Goal: Contribute content: Contribute content

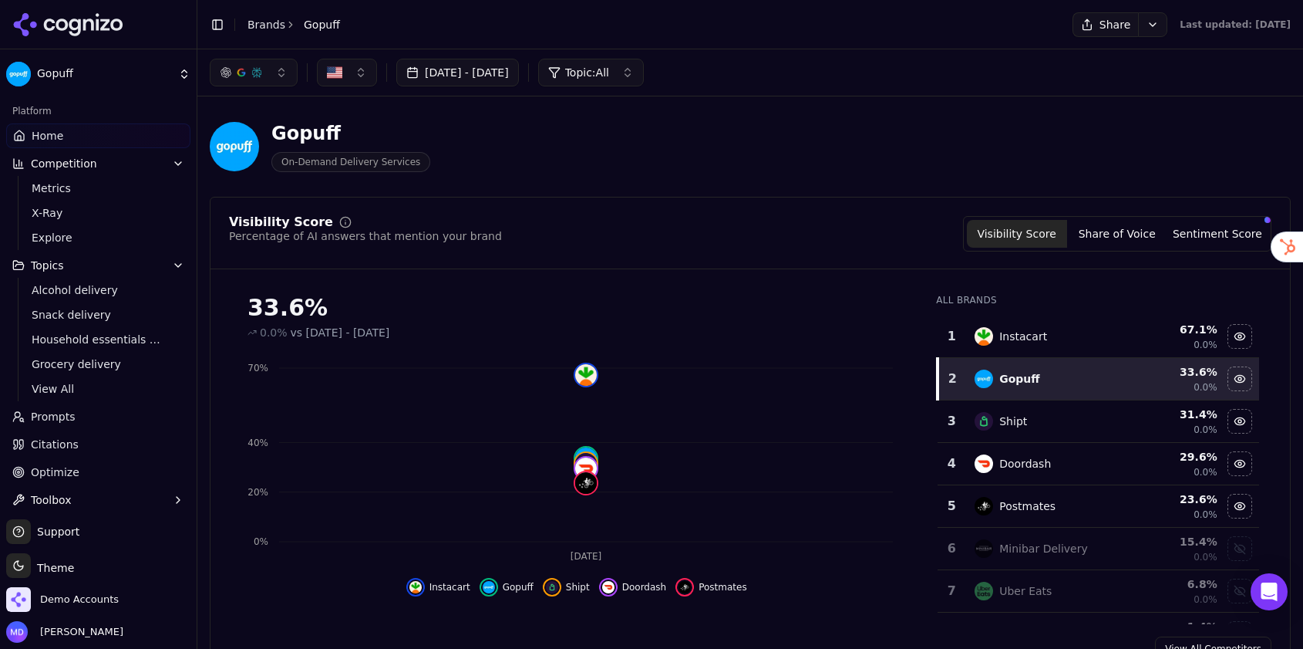
click at [276, 24] on link "Brands" at bounding box center [267, 25] width 38 height 12
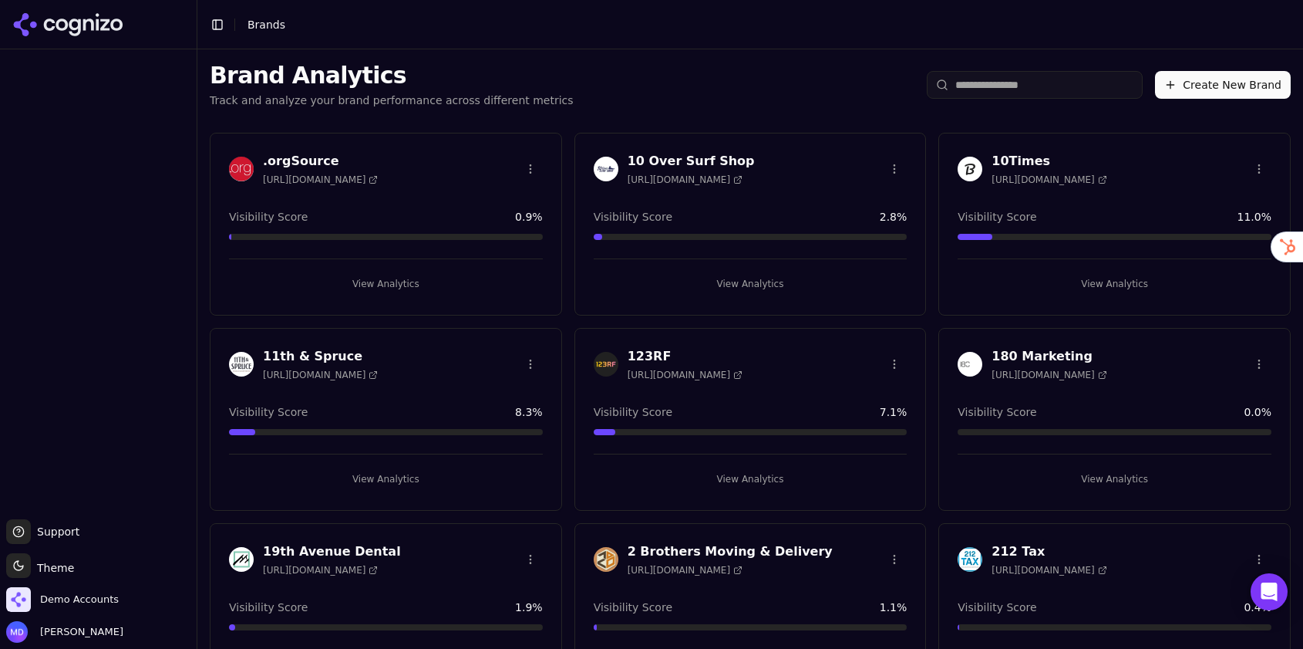
click at [1067, 68] on div "Brand Analytics Track and analyze your brand performance across different metri…" at bounding box center [750, 84] width 1106 height 71
click at [1064, 83] on input "search" at bounding box center [1035, 85] width 216 height 28
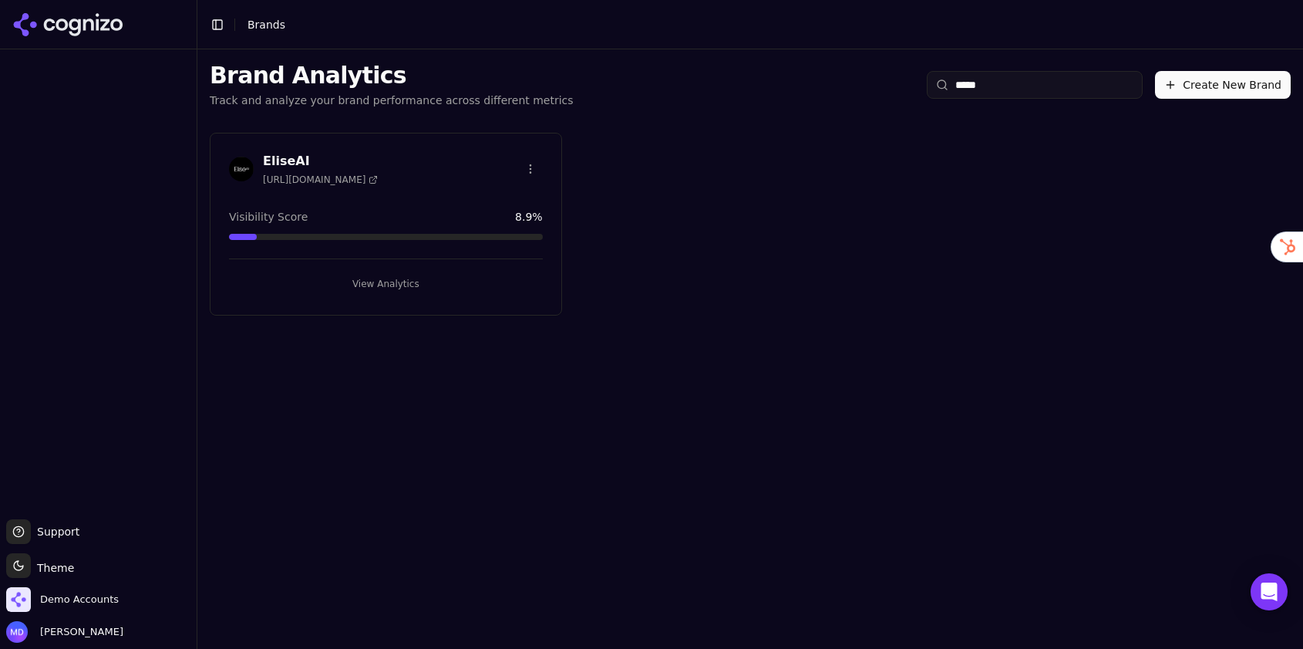
type input "*****"
click at [385, 275] on button "View Analytics" at bounding box center [386, 283] width 314 height 25
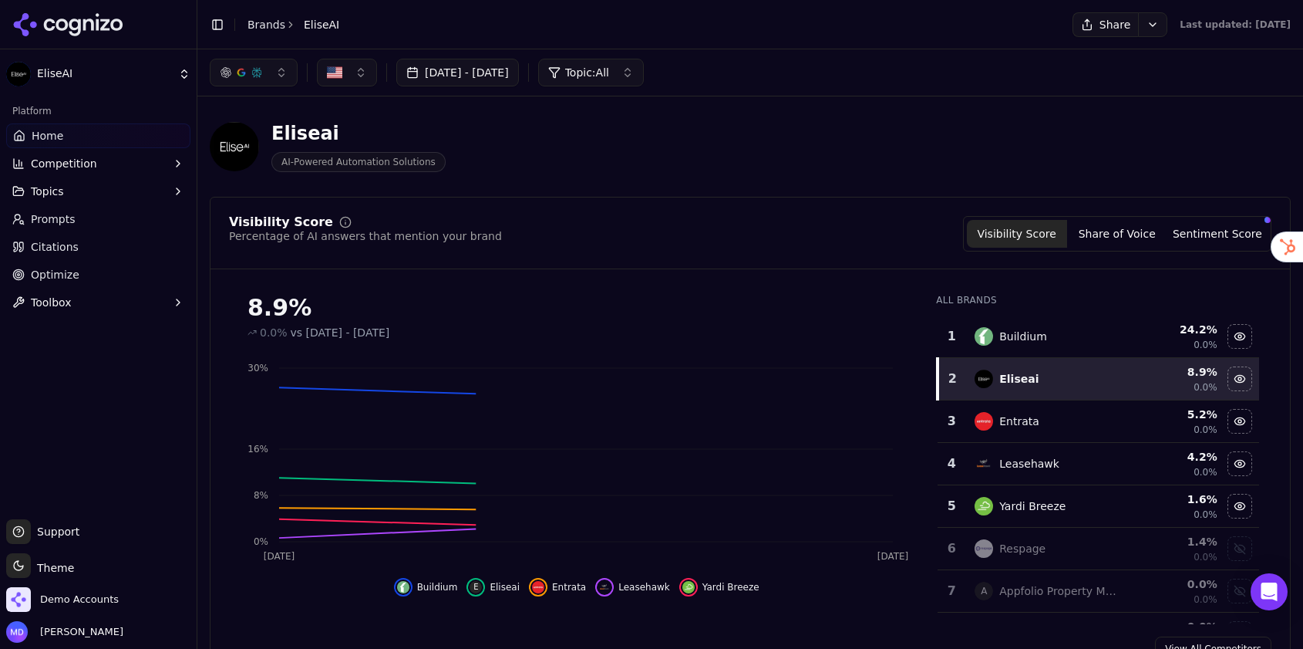
click at [1215, 234] on button "Sentiment Score" at bounding box center [1218, 234] width 100 height 28
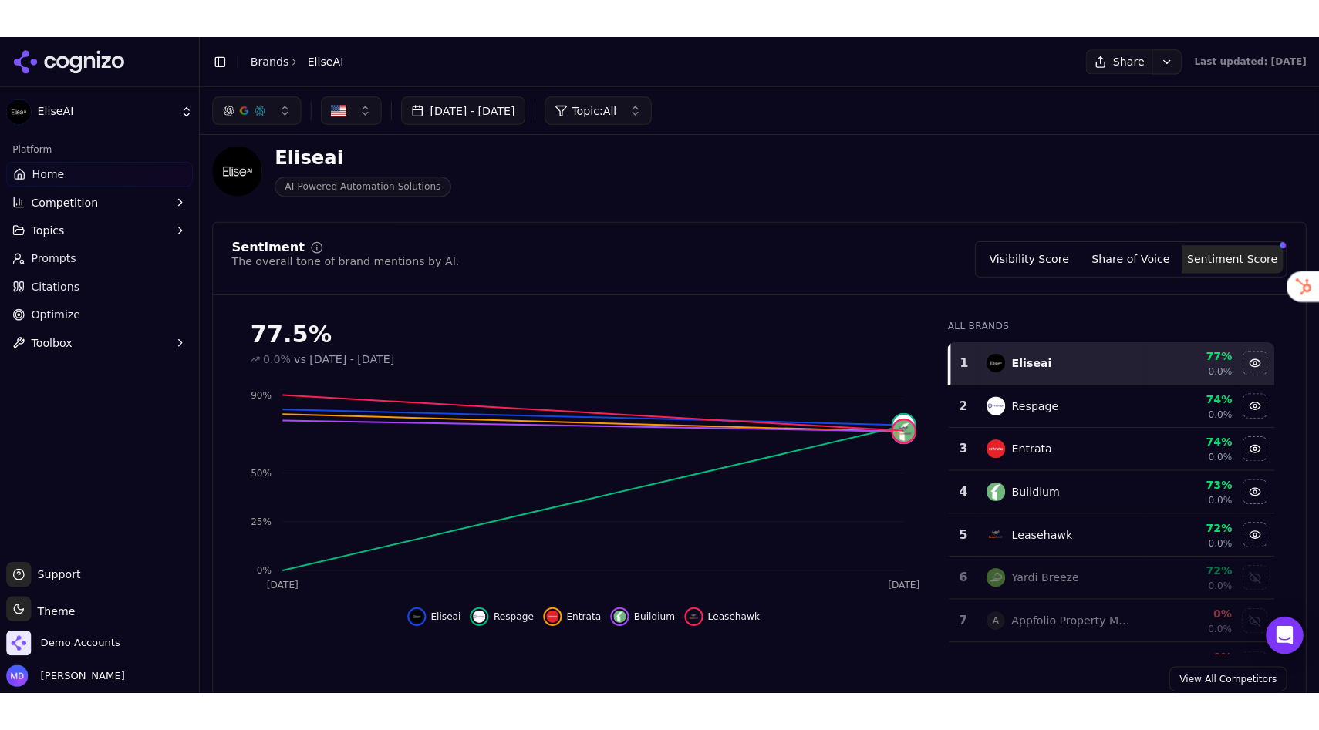
scroll to position [13, 0]
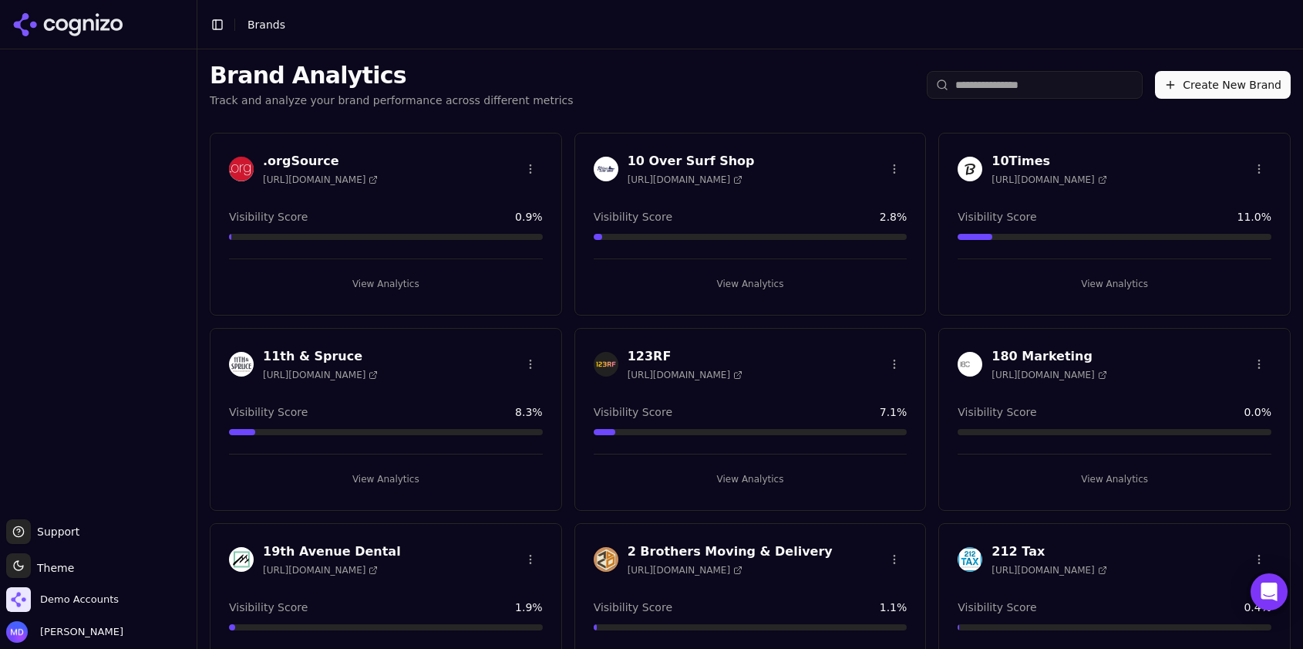
click at [981, 87] on input "search" at bounding box center [1035, 85] width 216 height 28
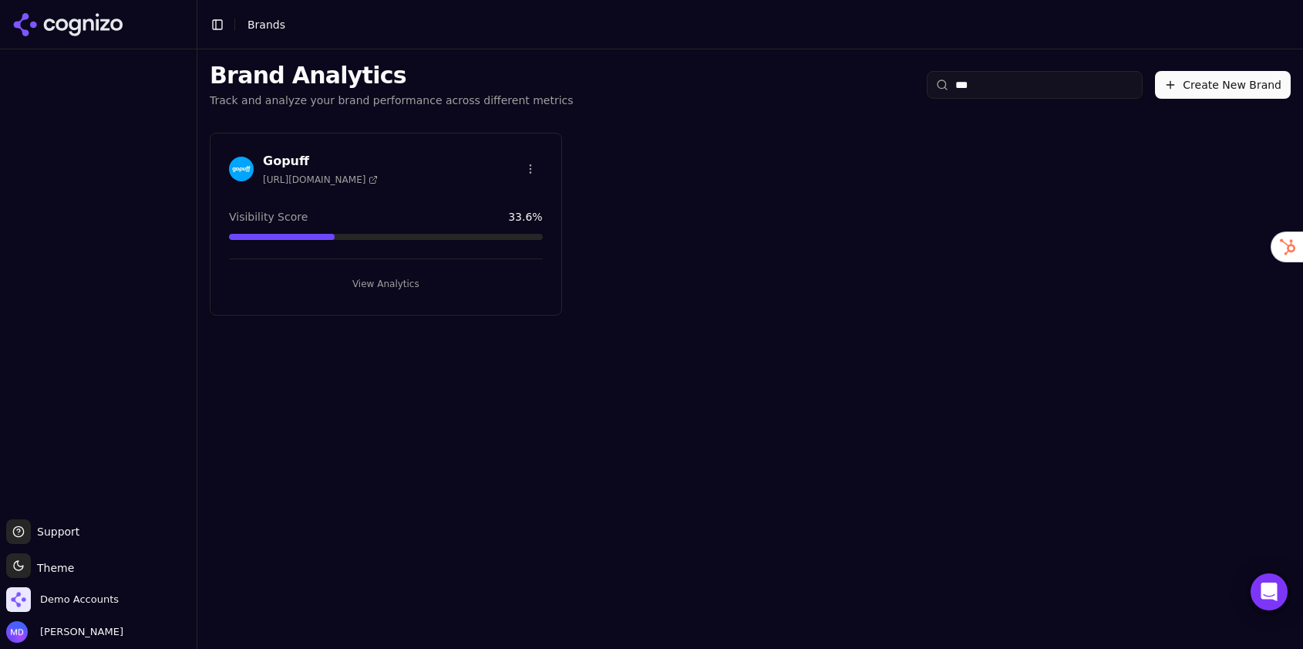
type input "***"
click at [317, 287] on button "View Analytics" at bounding box center [386, 283] width 314 height 25
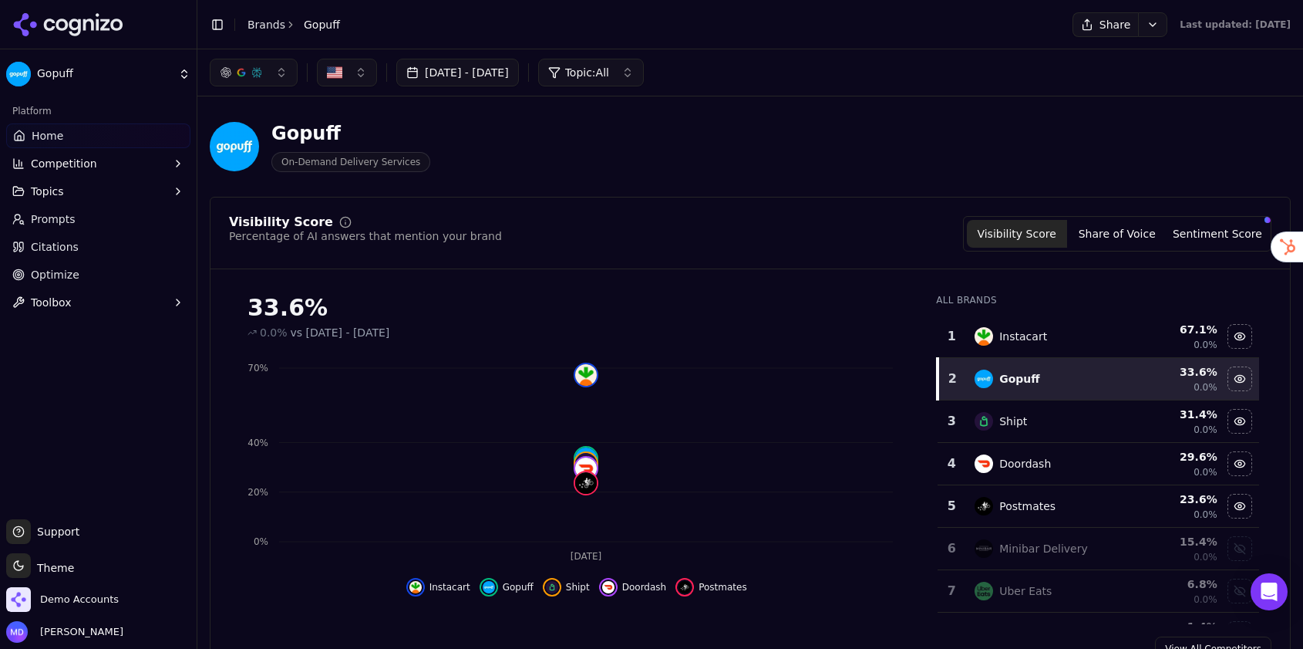
click at [70, 191] on button "Topics" at bounding box center [98, 191] width 184 height 25
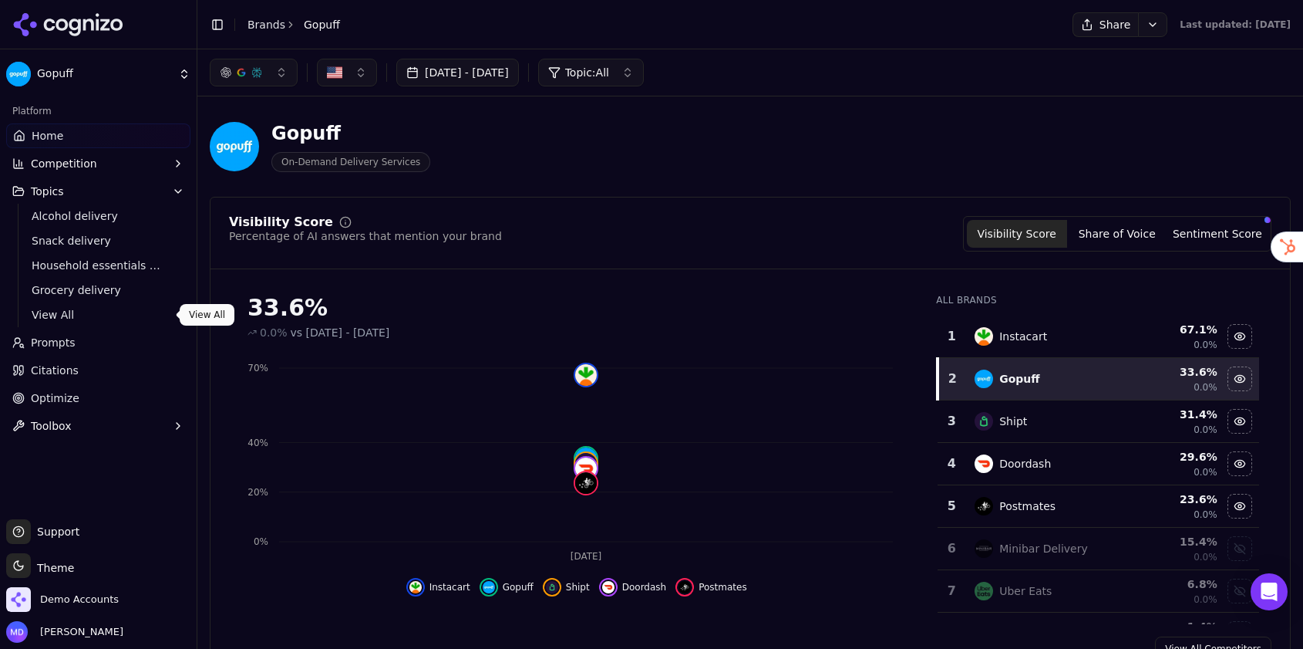
click at [79, 313] on span "View All" at bounding box center [99, 314] width 134 height 15
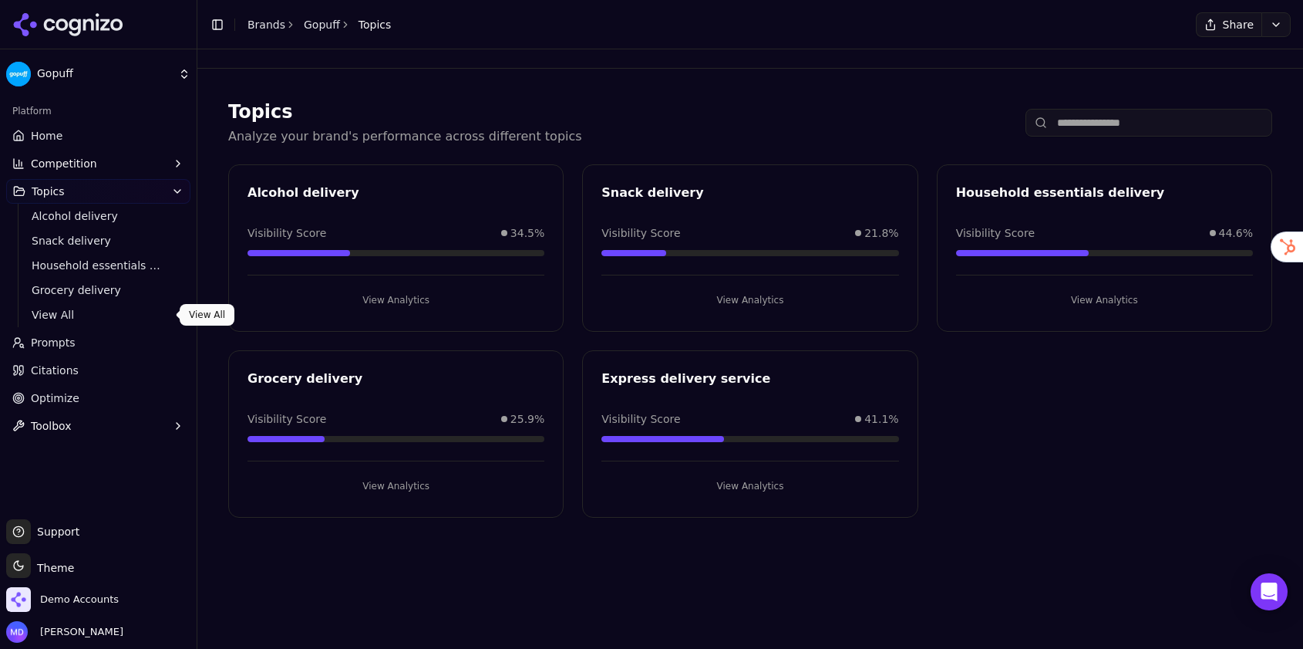
click at [85, 342] on link "Prompts" at bounding box center [98, 342] width 184 height 25
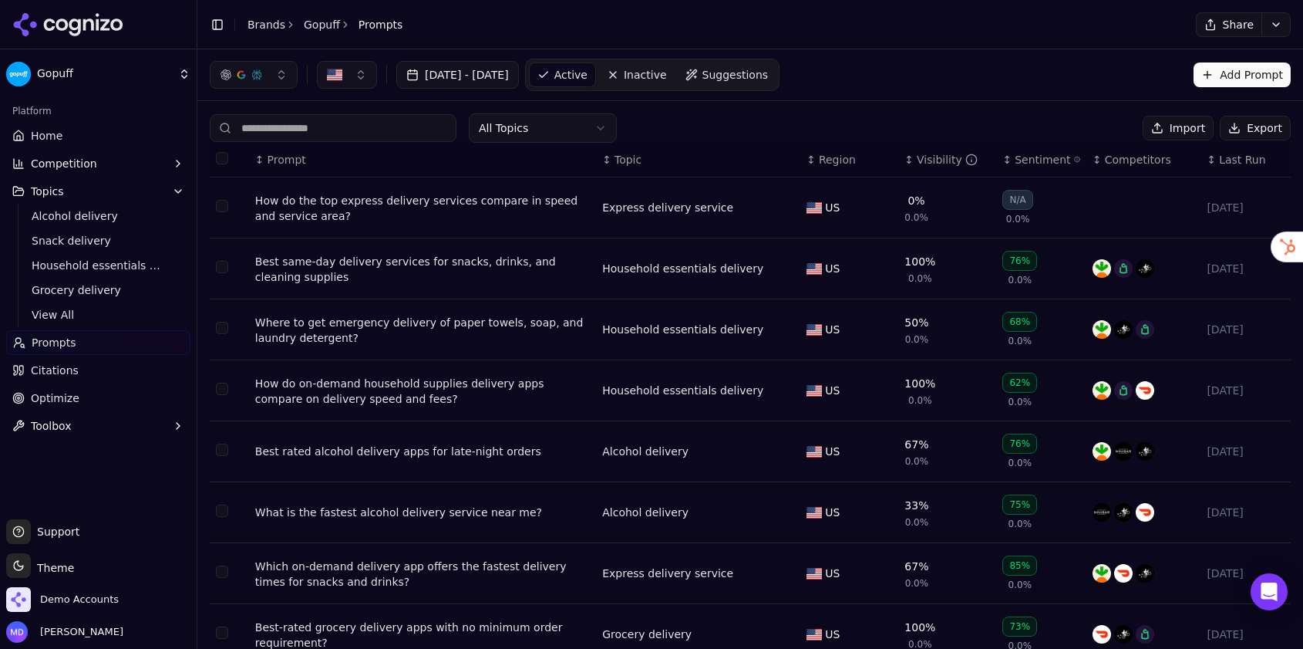
click at [1239, 72] on button "Add Prompt" at bounding box center [1242, 74] width 97 height 25
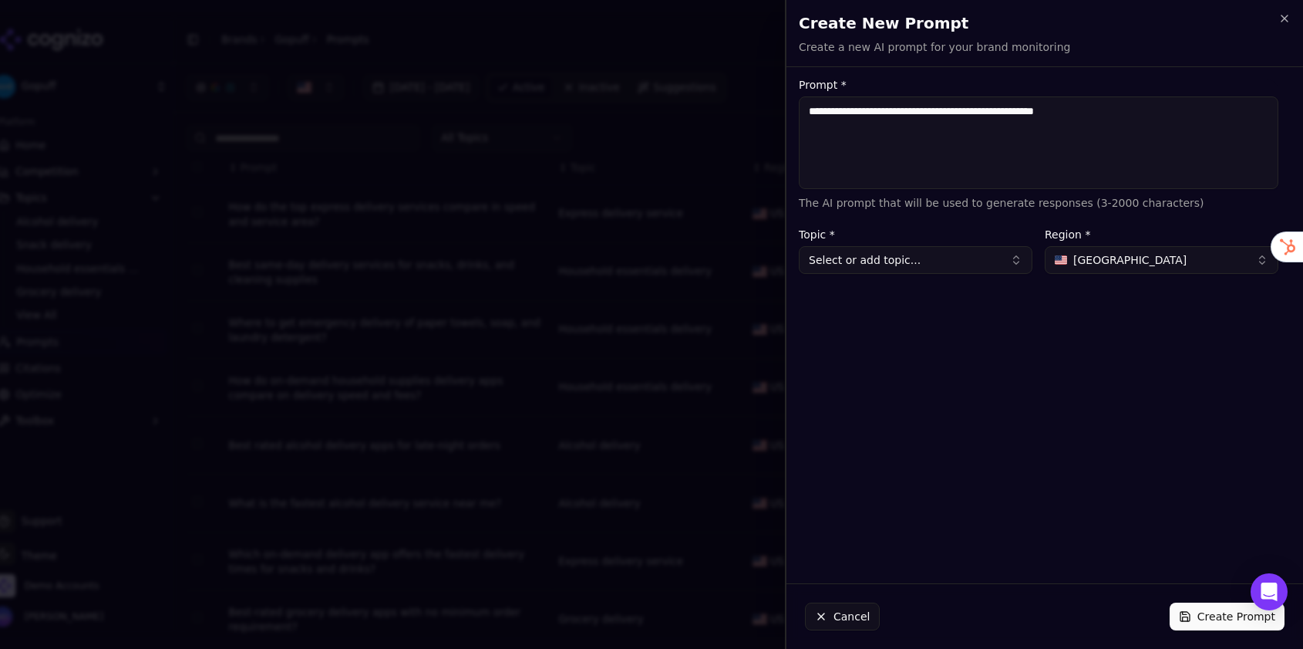
drag, startPoint x: 1067, startPoint y: 111, endPoint x: 1020, endPoint y: 111, distance: 46.3
click at [1020, 111] on textarea "**********" at bounding box center [1039, 142] width 480 height 93
type textarea "**********"
click at [871, 265] on button "Select or add topic..." at bounding box center [916, 260] width 234 height 28
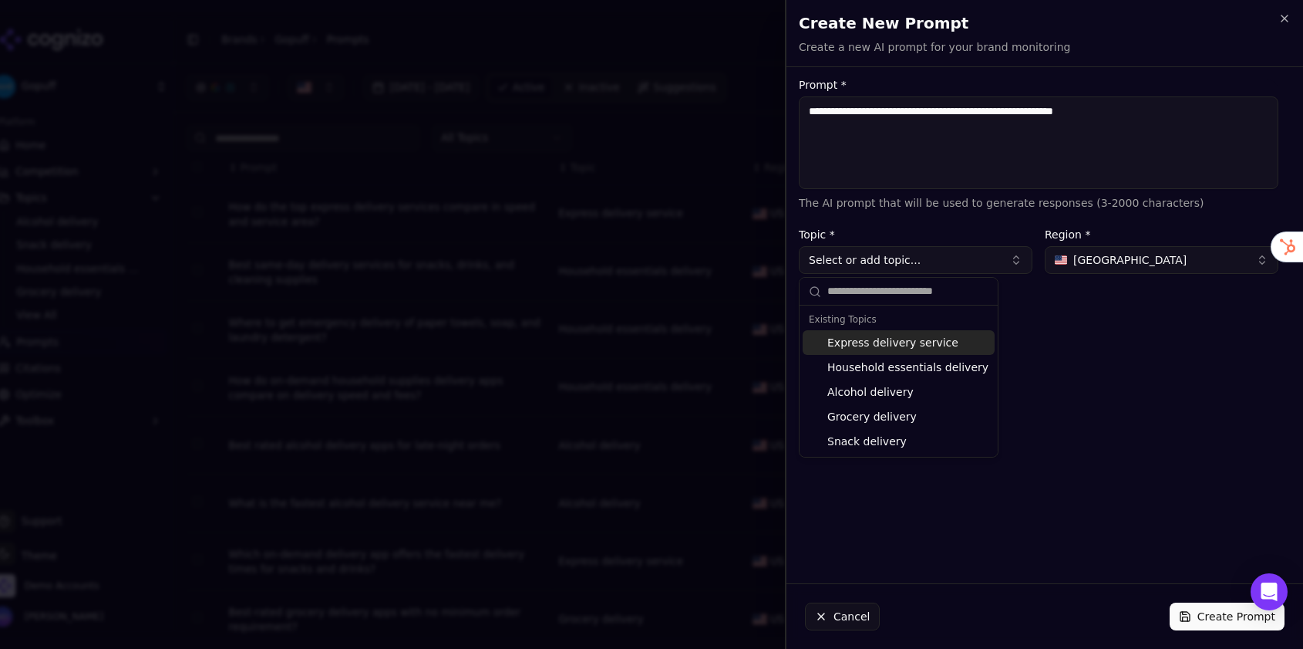
click at [852, 258] on button "Select or add topic..." at bounding box center [916, 260] width 234 height 28
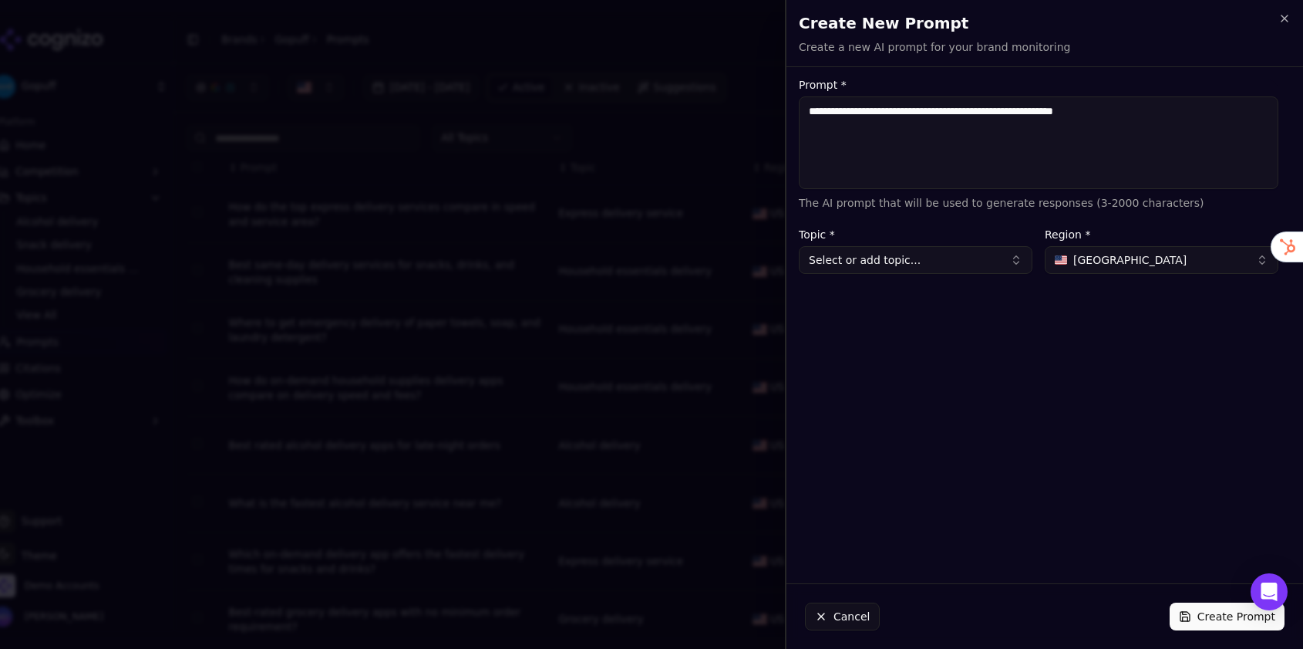
click at [852, 258] on button "Select or add topic..." at bounding box center [916, 260] width 234 height 28
type input "**********"
click at [865, 343] on div "Create " Food Delivery Driver "" at bounding box center [898, 342] width 191 height 25
click at [1109, 267] on span "[GEOGRAPHIC_DATA]" at bounding box center [1130, 259] width 113 height 15
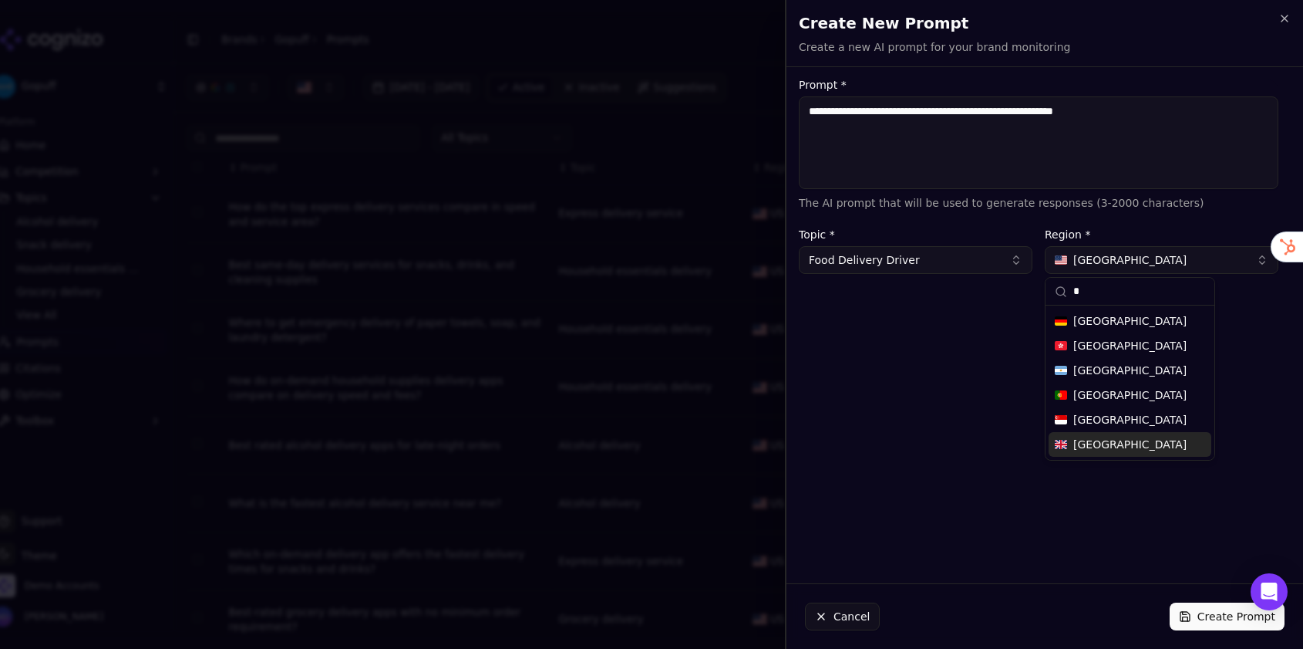
type input "*"
click at [1111, 439] on span "[GEOGRAPHIC_DATA]" at bounding box center [1130, 444] width 113 height 15
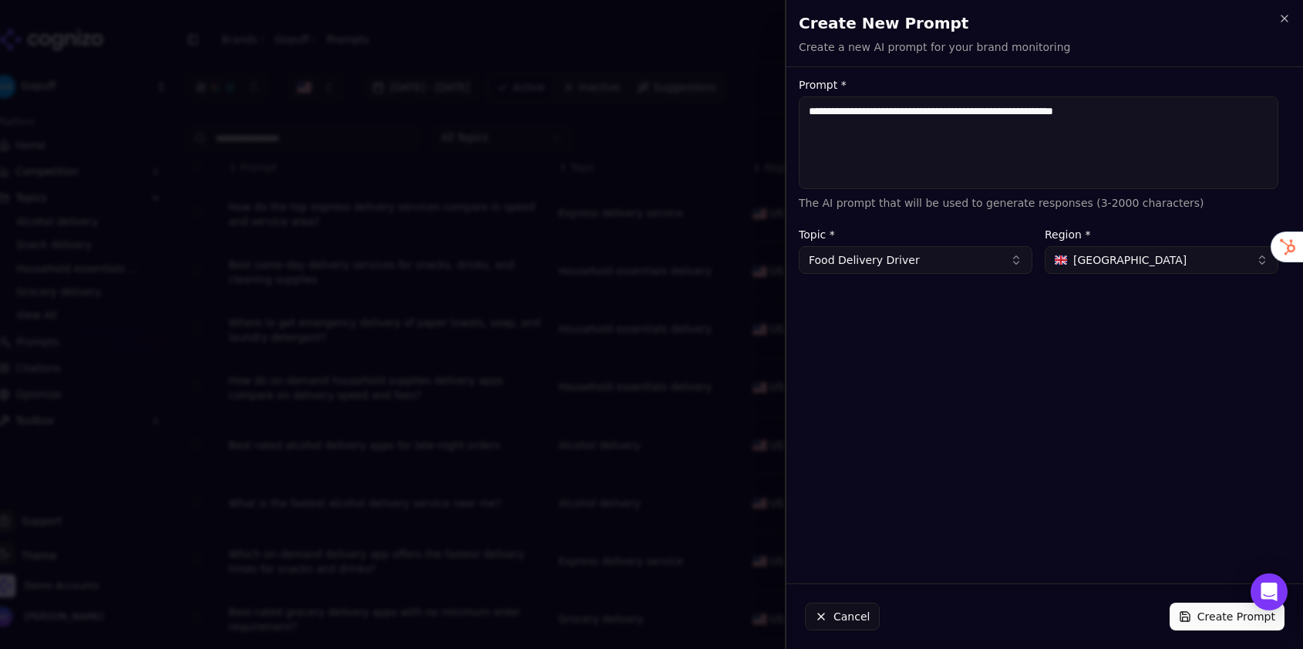
click at [1205, 608] on button "Create Prompt" at bounding box center [1227, 616] width 115 height 28
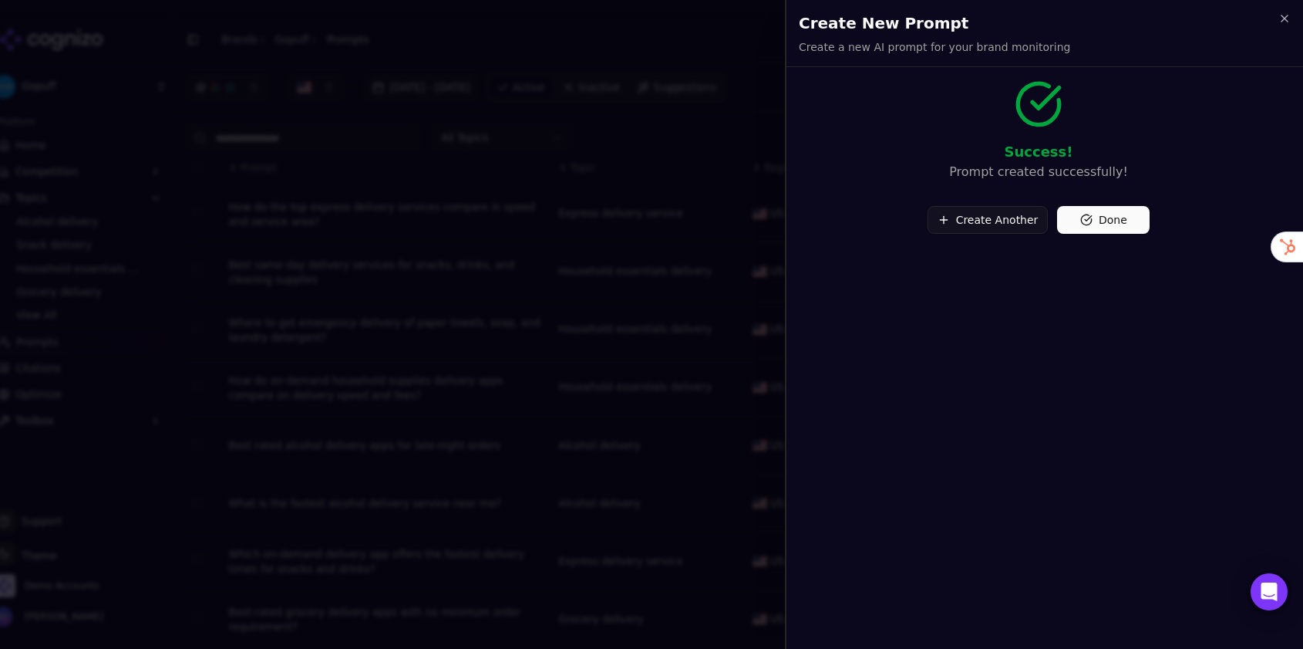
click at [1103, 224] on button "Done" at bounding box center [1103, 220] width 93 height 28
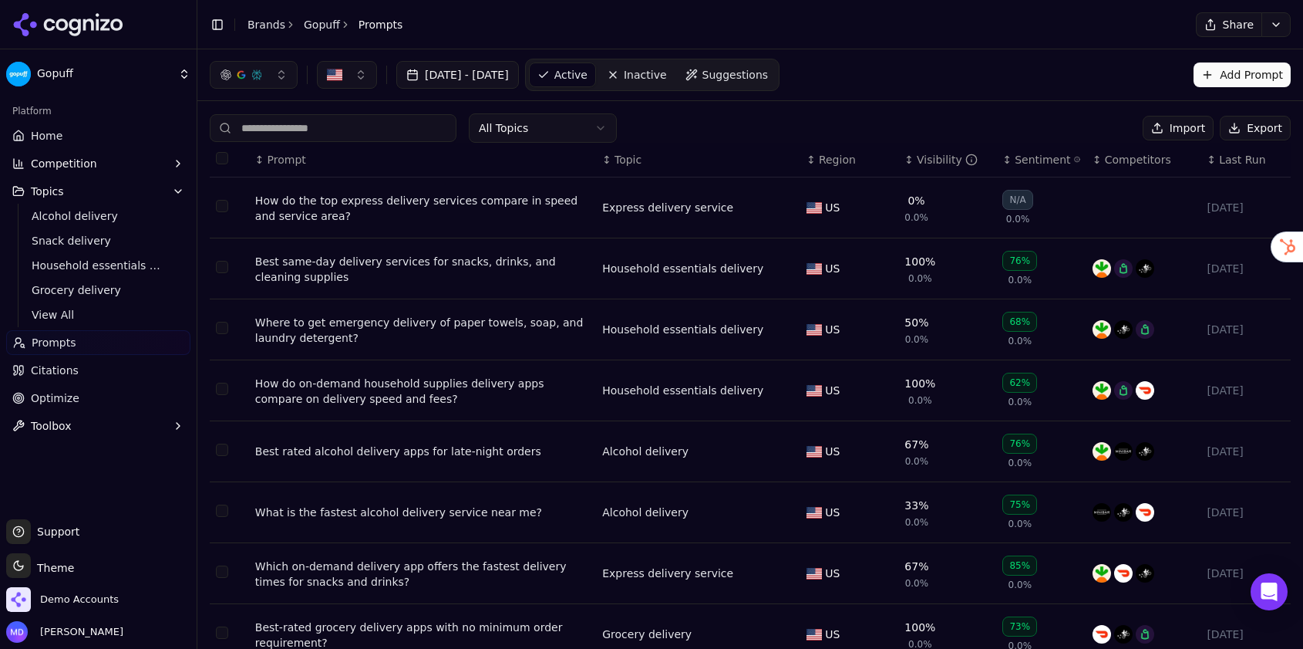
click at [72, 187] on button "Topics" at bounding box center [98, 191] width 184 height 25
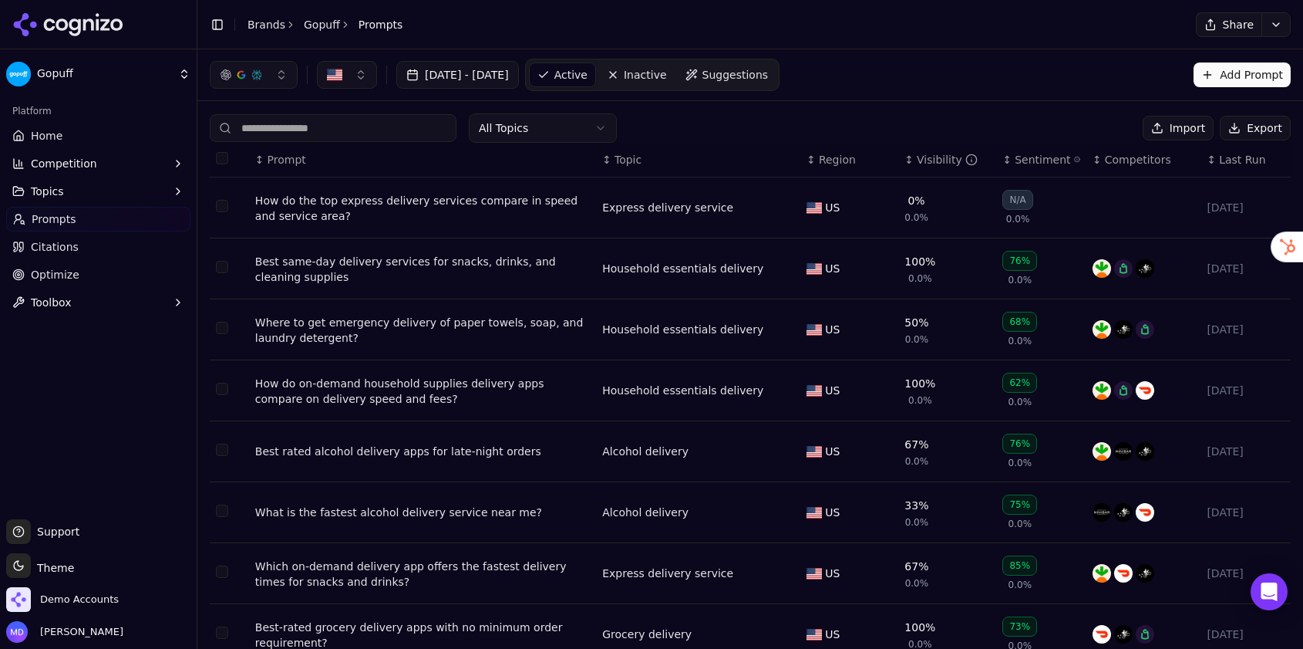
click at [72, 187] on button "Topics" at bounding box center [98, 191] width 184 height 25
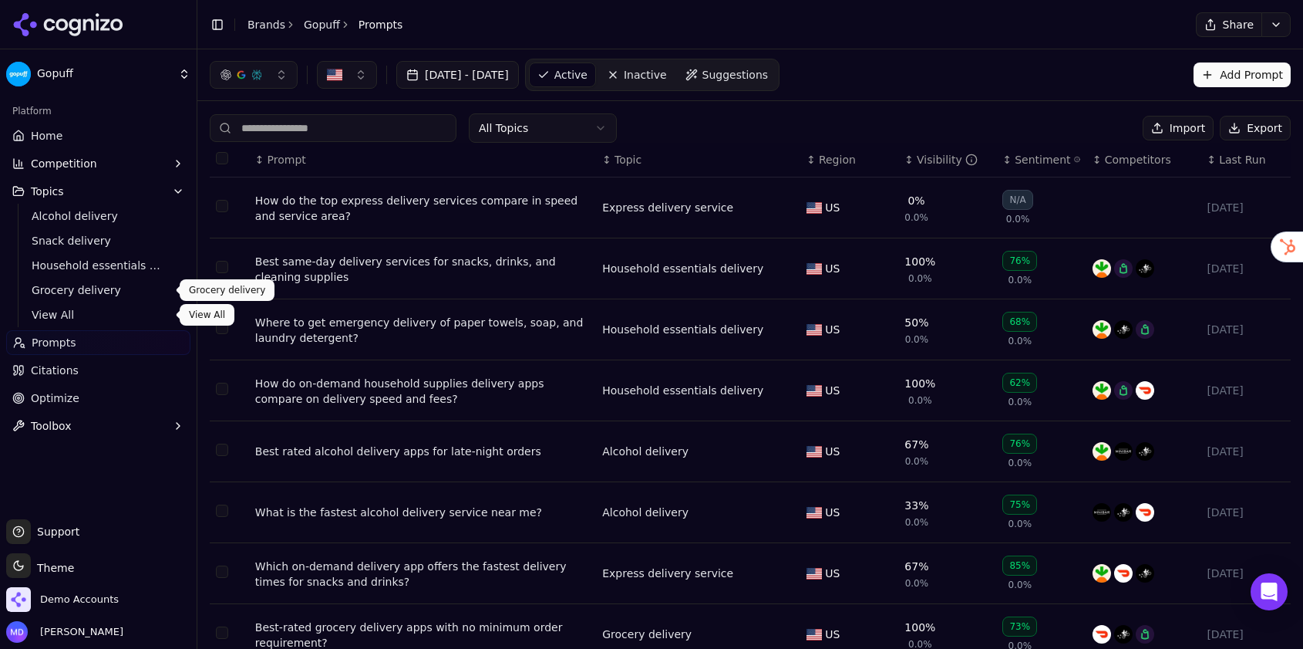
click at [66, 312] on span "View All" at bounding box center [99, 314] width 134 height 15
